Goal: Use online tool/utility: Use online tool/utility

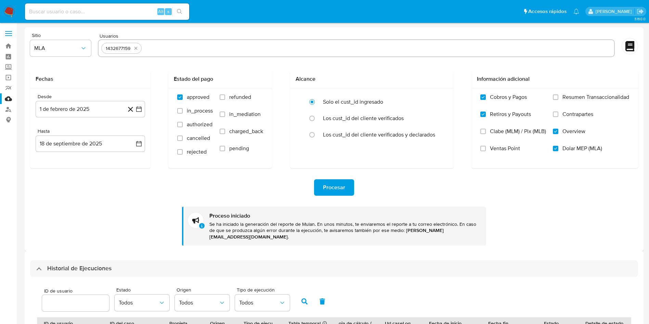
select select "10"
click at [140, 141] on icon "button" at bounding box center [138, 143] width 5 height 5
click at [46, 171] on icon "Mes anterior" at bounding box center [48, 168] width 8 height 8
click at [48, 171] on icon "Mes anterior" at bounding box center [48, 168] width 8 height 8
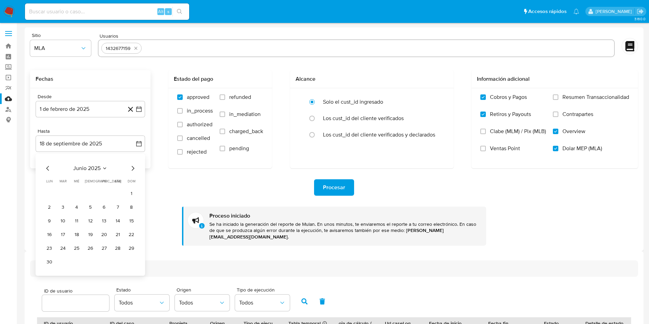
click at [48, 171] on icon "Mes anterior" at bounding box center [48, 168] width 8 height 8
click at [78, 251] on button "30" at bounding box center [76, 248] width 11 height 11
click at [122, 184] on div "Procesar" at bounding box center [334, 187] width 608 height 16
click at [332, 184] on span "Procesar" at bounding box center [334, 187] width 22 height 15
